Goal: Book appointment/travel/reservation

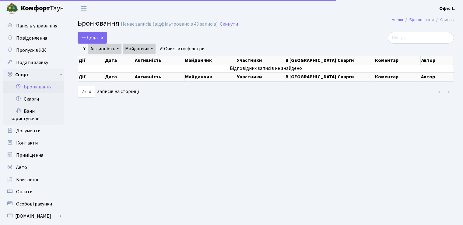
select select "25"
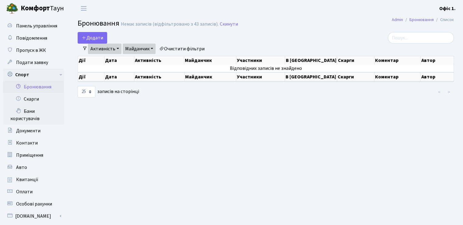
scroll to position [30, 0]
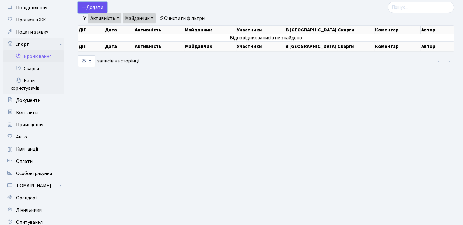
click at [95, 6] on button "Додати" at bounding box center [93, 8] width 30 height 12
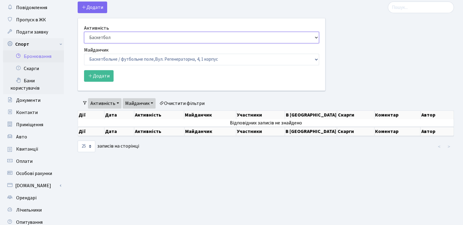
click at [317, 36] on select "Баскетбол Волейбол Йога Катання на роликах Настільний теніс [PERSON_NAME] Фітнес" at bounding box center [201, 38] width 235 height 12
select select "1"
click at [84, 32] on select "Баскетбол Волейбол Йога Катання на роликах Настільний теніс Теніс Футбол Фітнес" at bounding box center [201, 38] width 235 height 12
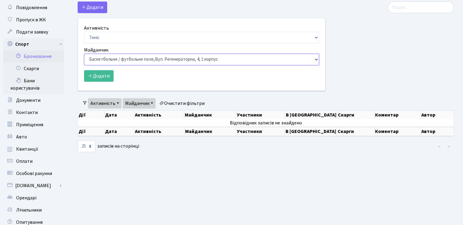
click at [317, 59] on select "Баскетбольне / футбольне поле, Вул. Регенераторна, 4, 1 корпус Баскетбольне пол…" at bounding box center [201, 60] width 235 height 12
select select "1"
click at [84, 54] on select "Баскетбольне / футбольне поле, Вул. Регенераторна, 4, 1 корпус Баскетбольне пол…" at bounding box center [201, 60] width 235 height 12
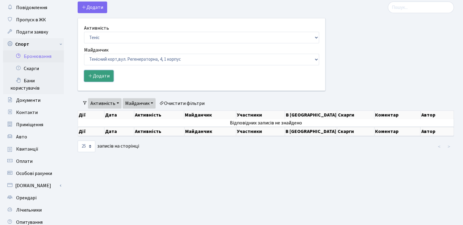
click at [105, 76] on button "Додати" at bounding box center [99, 76] width 30 height 12
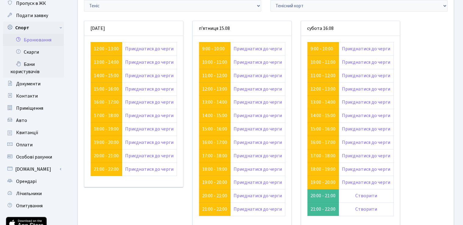
scroll to position [16, 0]
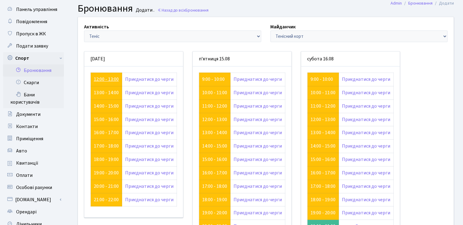
click at [107, 79] on link "12:00 - 13:00" at bounding box center [106, 79] width 25 height 7
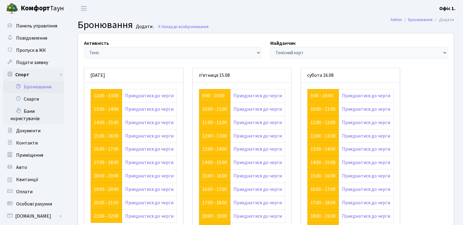
scroll to position [16, 0]
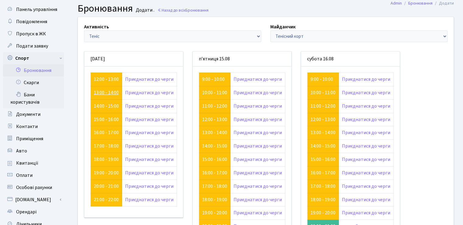
click at [102, 92] on link "13:00 - 14:00" at bounding box center [106, 92] width 25 height 7
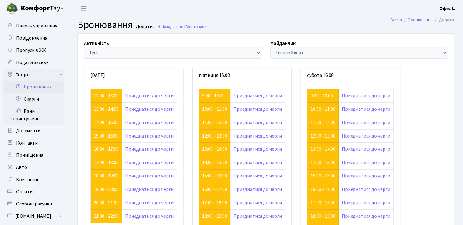
click at [143, 25] on small "Додати ." at bounding box center [145, 27] width 20 height 6
click at [170, 27] on link "Назад до всіх Бронювання" at bounding box center [183, 27] width 51 height 6
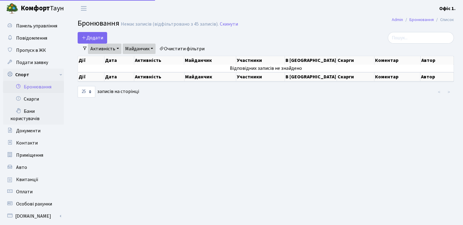
select select "25"
click at [97, 36] on button "Додати" at bounding box center [93, 38] width 30 height 12
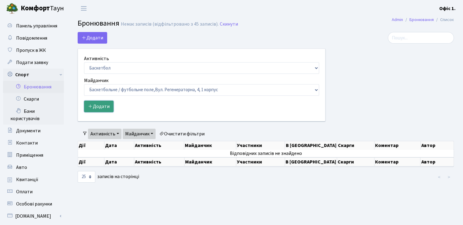
click at [104, 107] on button "Додати" at bounding box center [99, 107] width 30 height 12
